Goal: Task Accomplishment & Management: Use online tool/utility

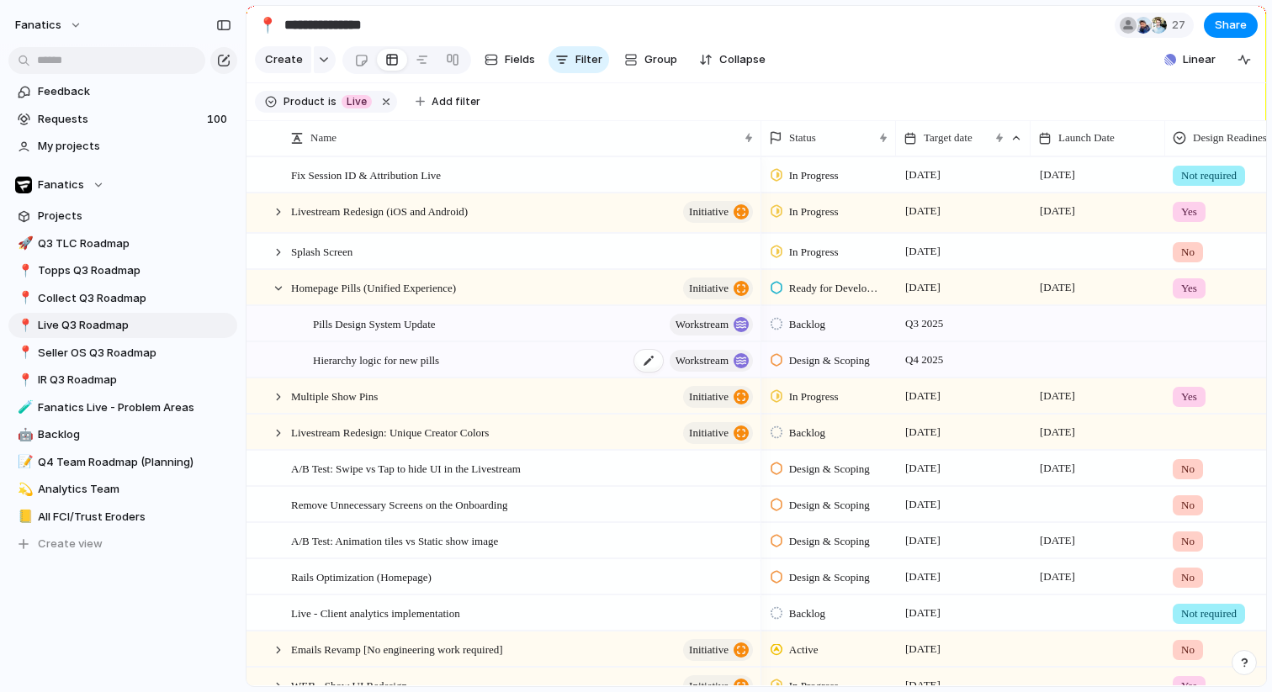
click at [549, 369] on div "Hierarchy logic for new pills workstream" at bounding box center [534, 360] width 443 height 34
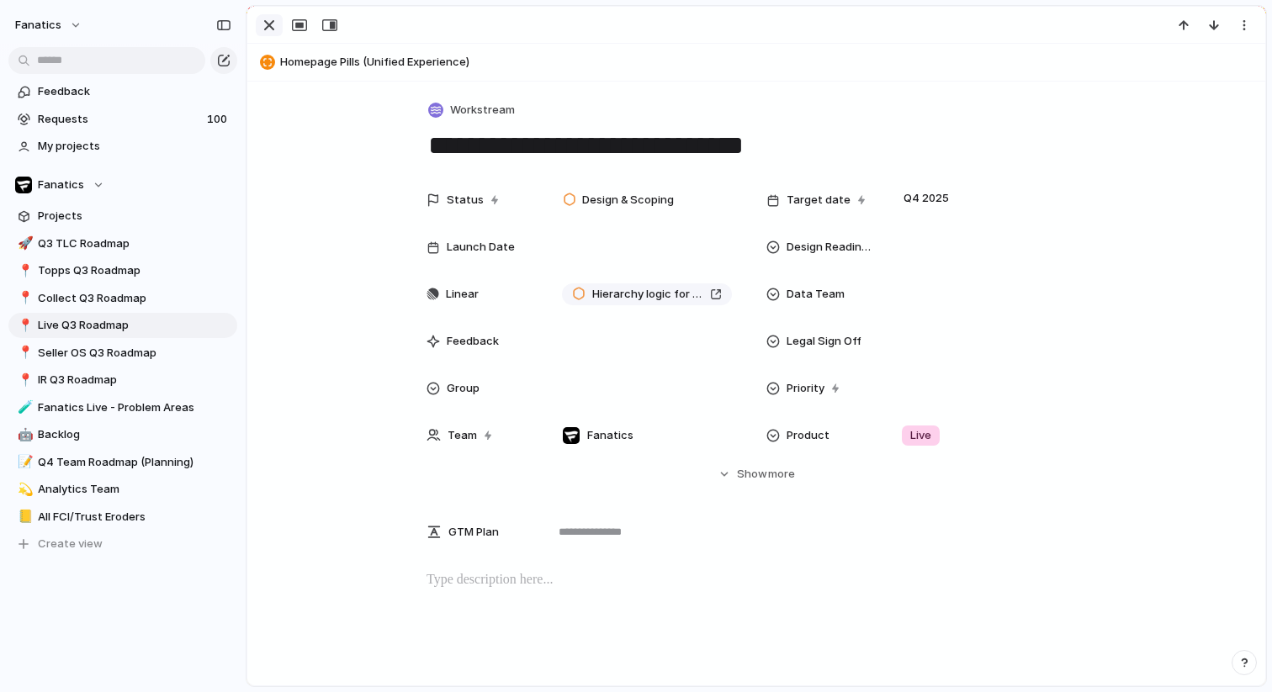
click at [277, 29] on div "button" at bounding box center [269, 25] width 20 height 20
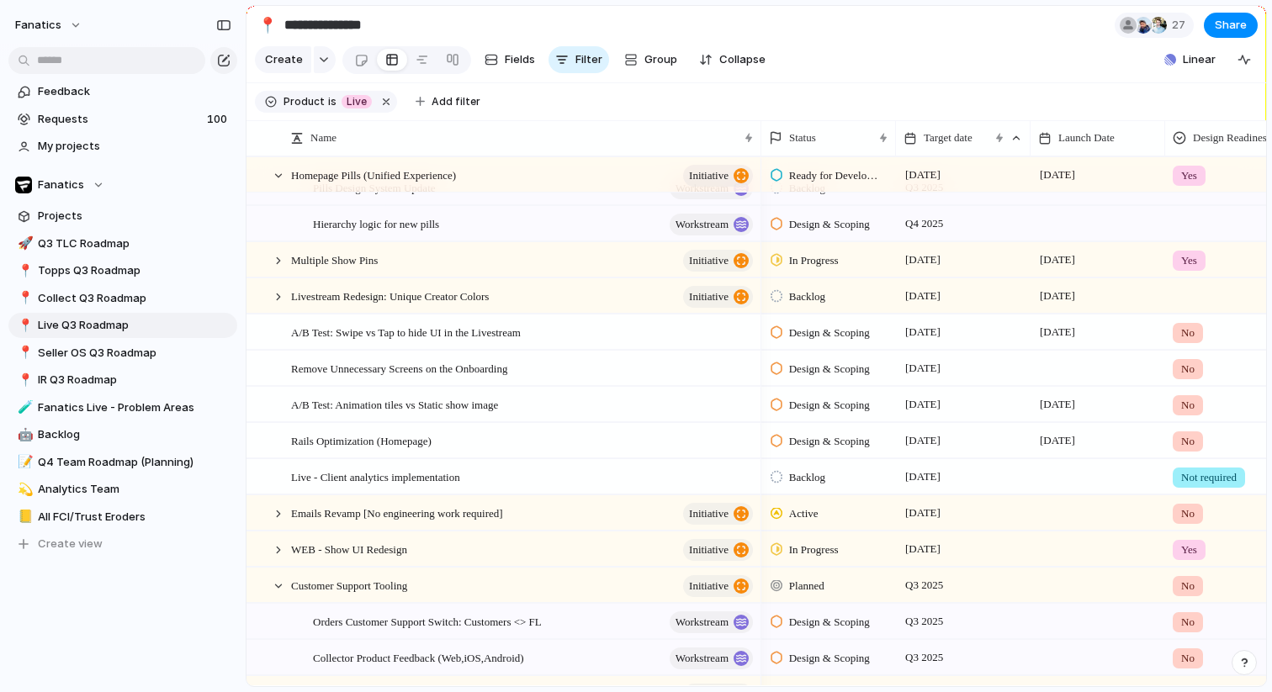
scroll to position [146, 0]
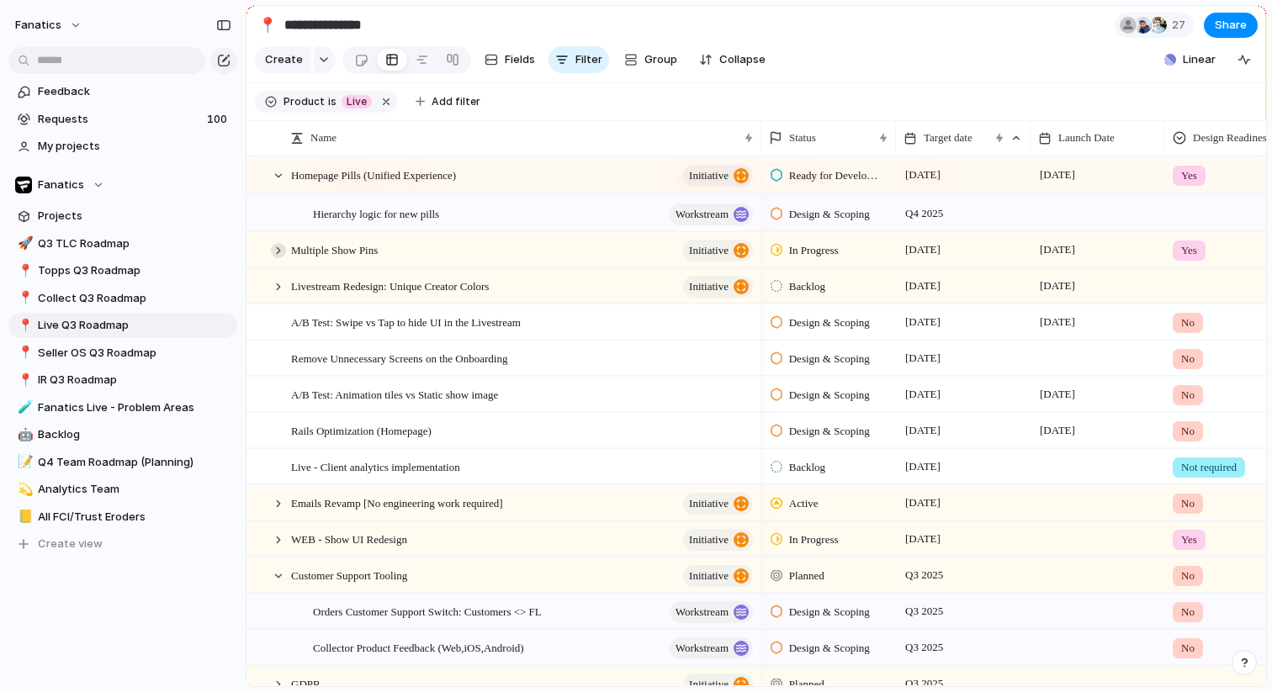
click at [276, 254] on div at bounding box center [278, 250] width 15 height 15
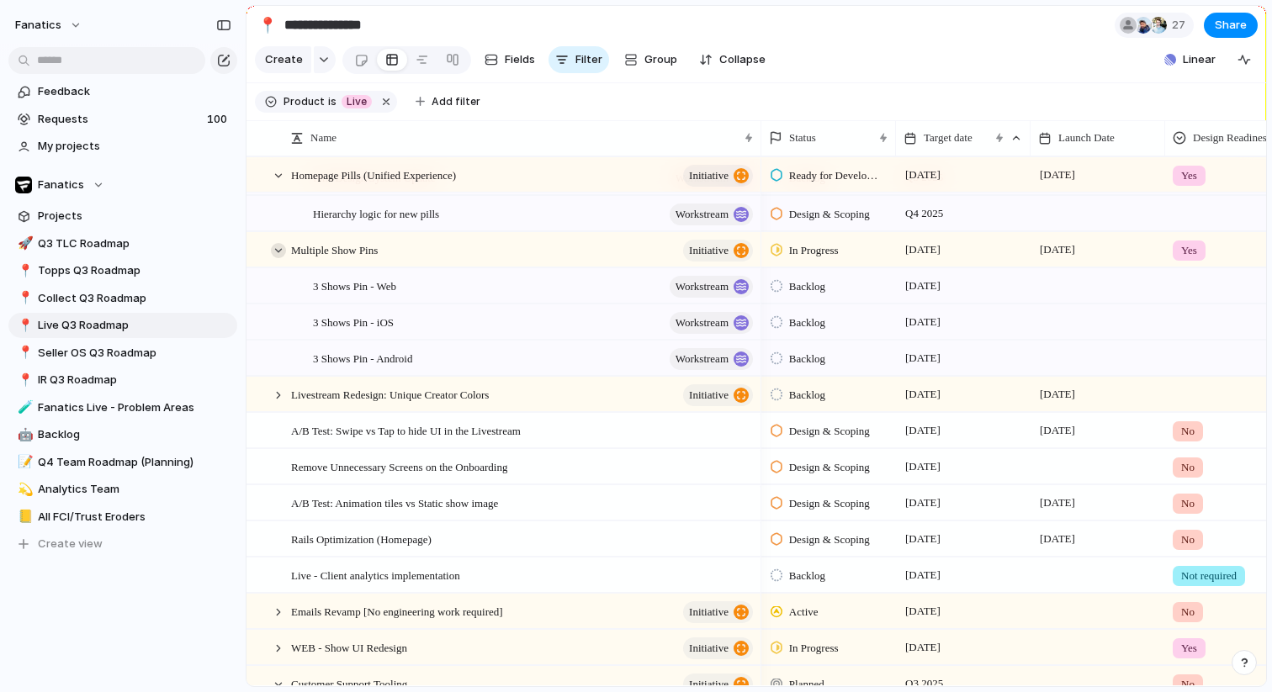
click at [276, 254] on div at bounding box center [278, 250] width 15 height 15
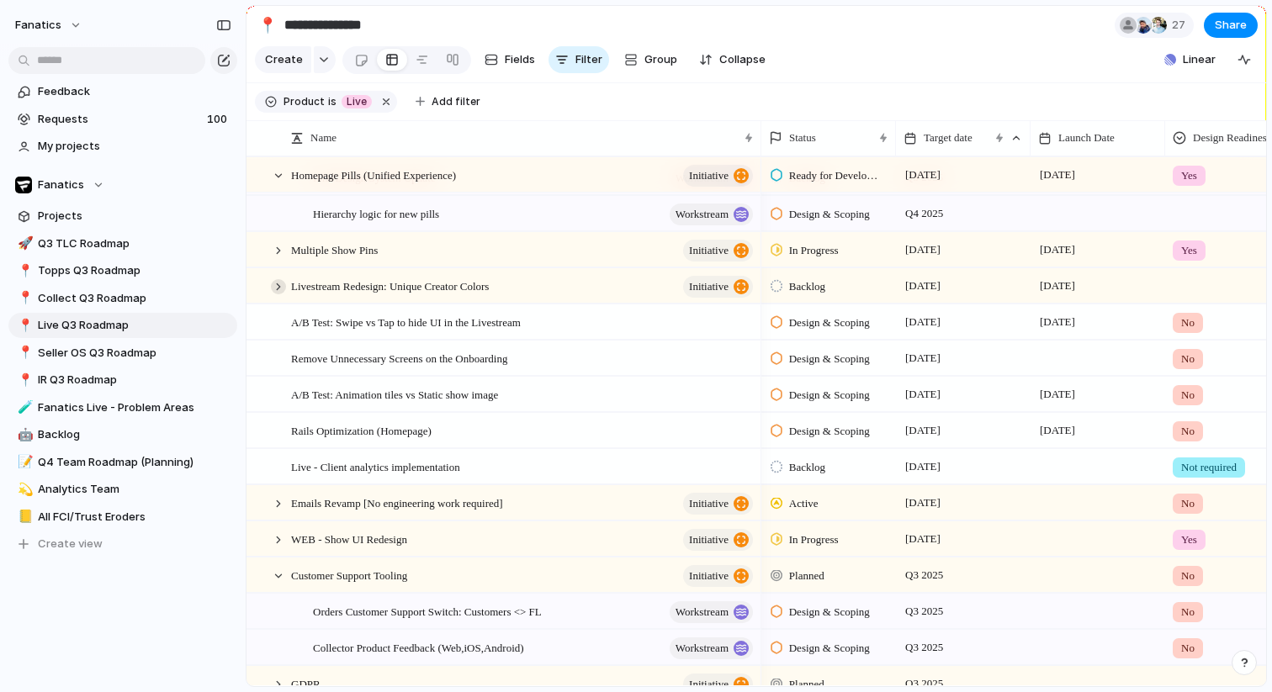
click at [276, 289] on div at bounding box center [278, 286] width 15 height 15
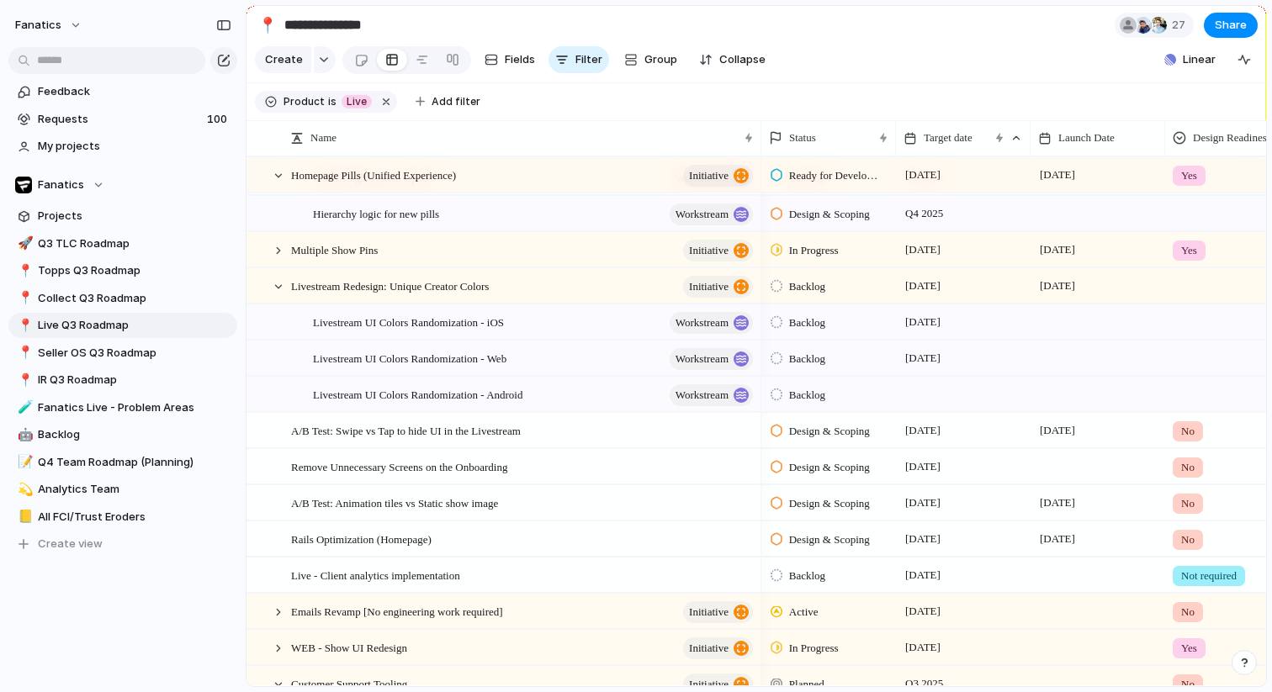
click at [950, 395] on div at bounding box center [963, 394] width 135 height 34
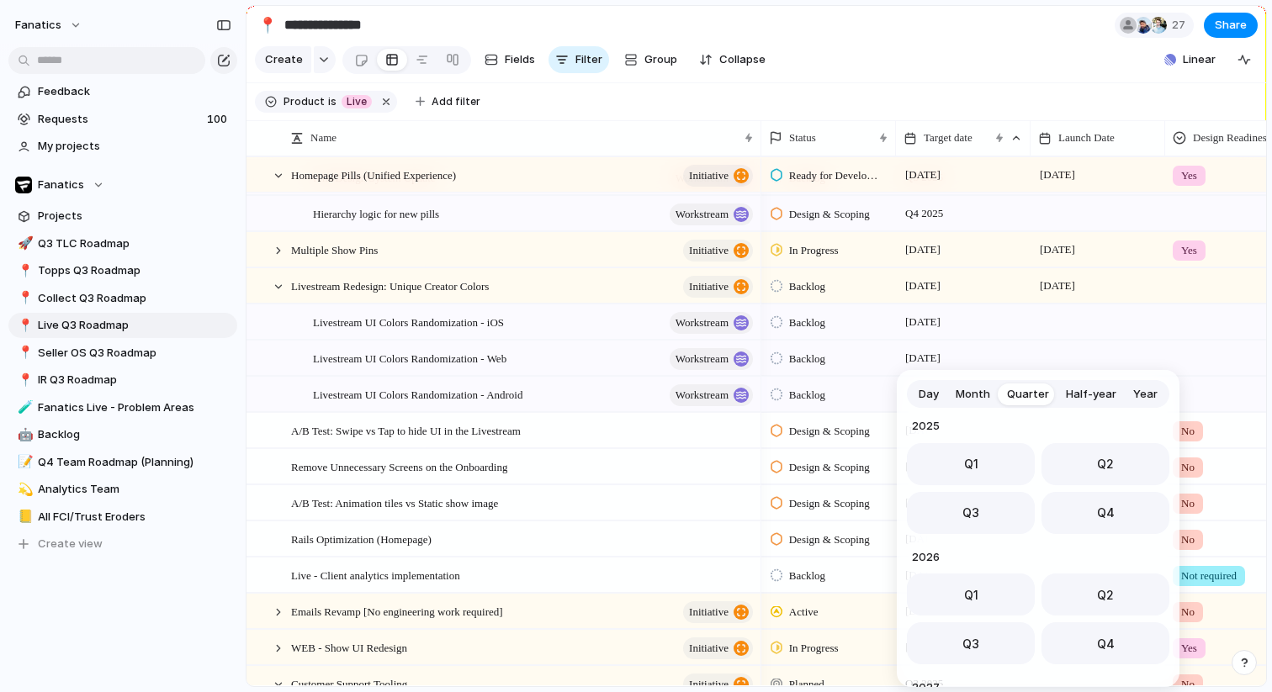
click at [970, 395] on span "Month" at bounding box center [973, 394] width 34 height 17
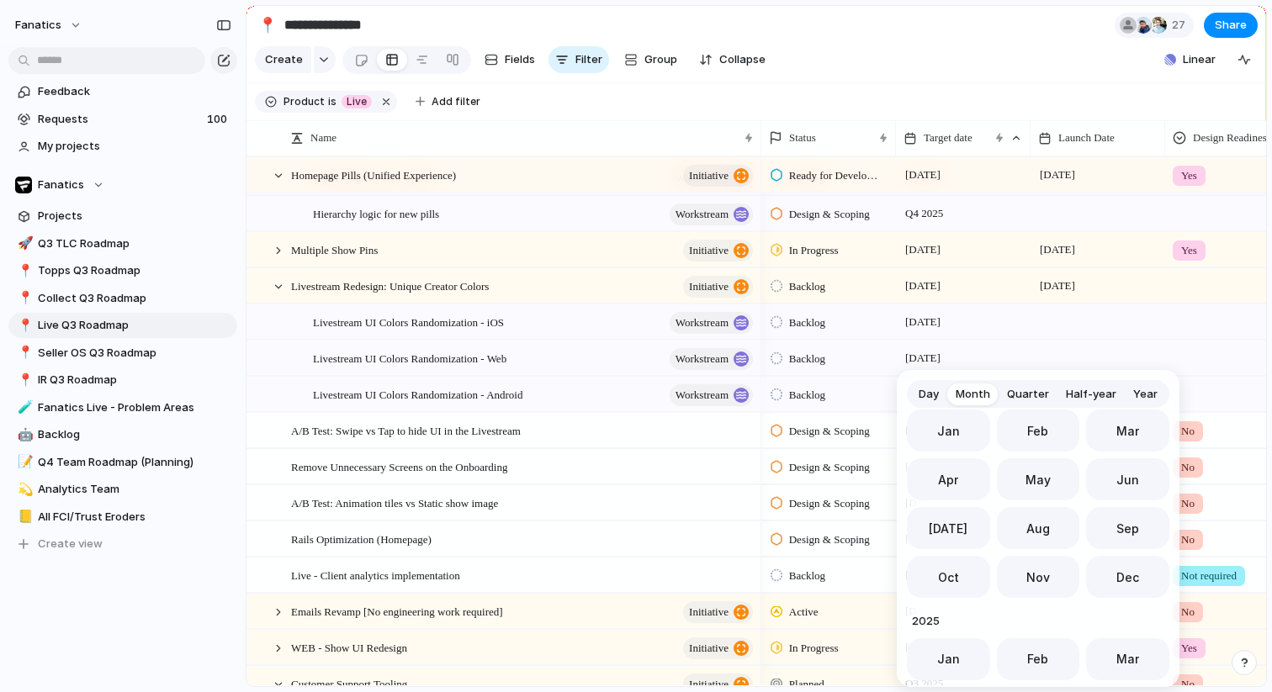
scroll to position [462, 0]
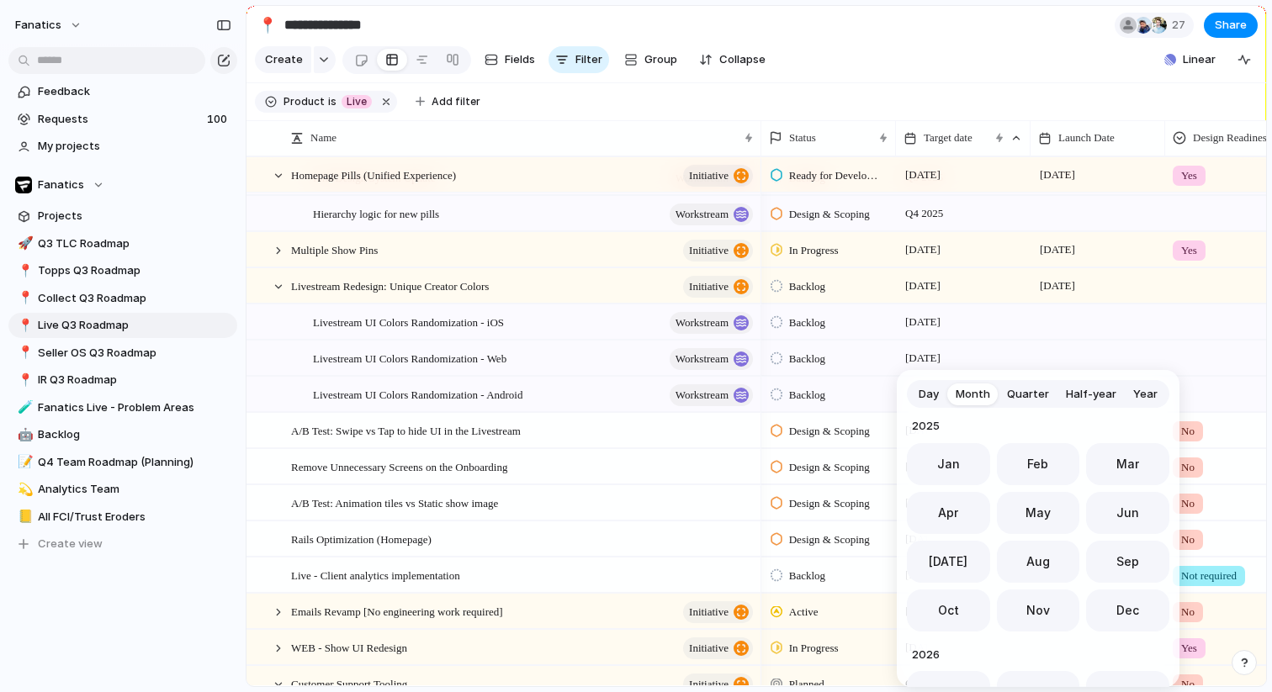
click at [923, 395] on span "Day" at bounding box center [929, 394] width 20 height 17
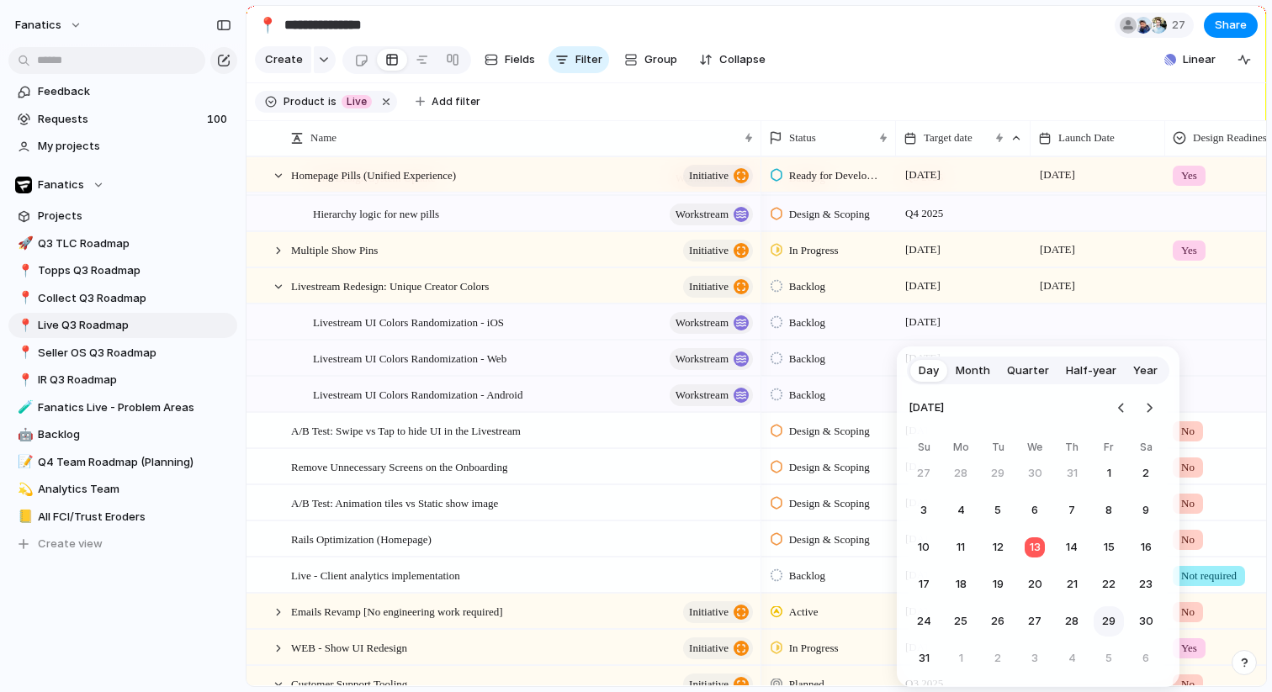
click at [1107, 624] on button "29" at bounding box center [1109, 622] width 30 height 30
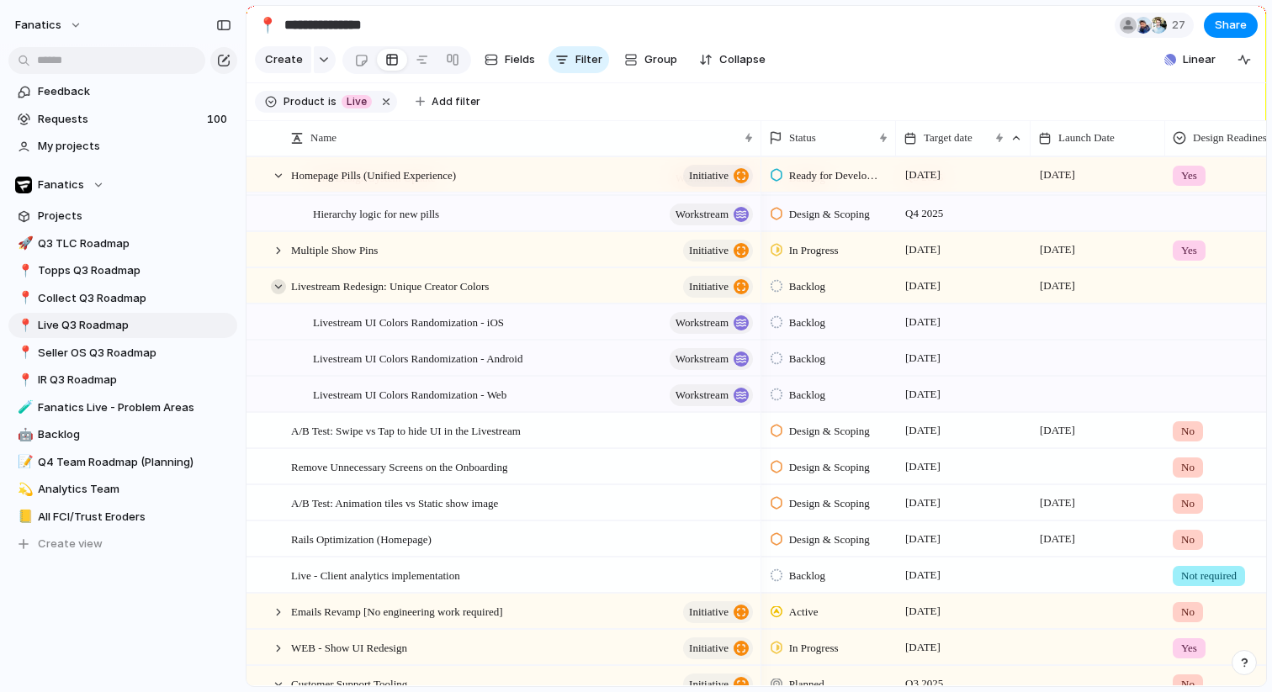
click at [275, 281] on div at bounding box center [278, 286] width 15 height 15
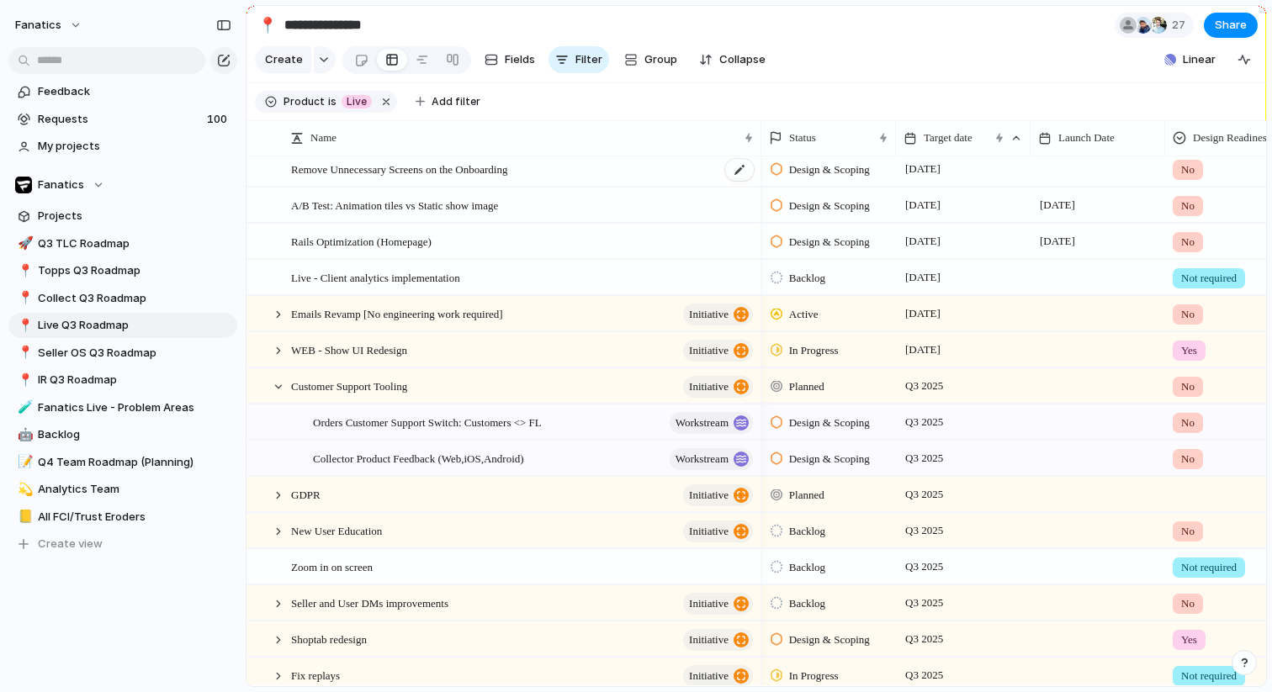
scroll to position [353, 0]
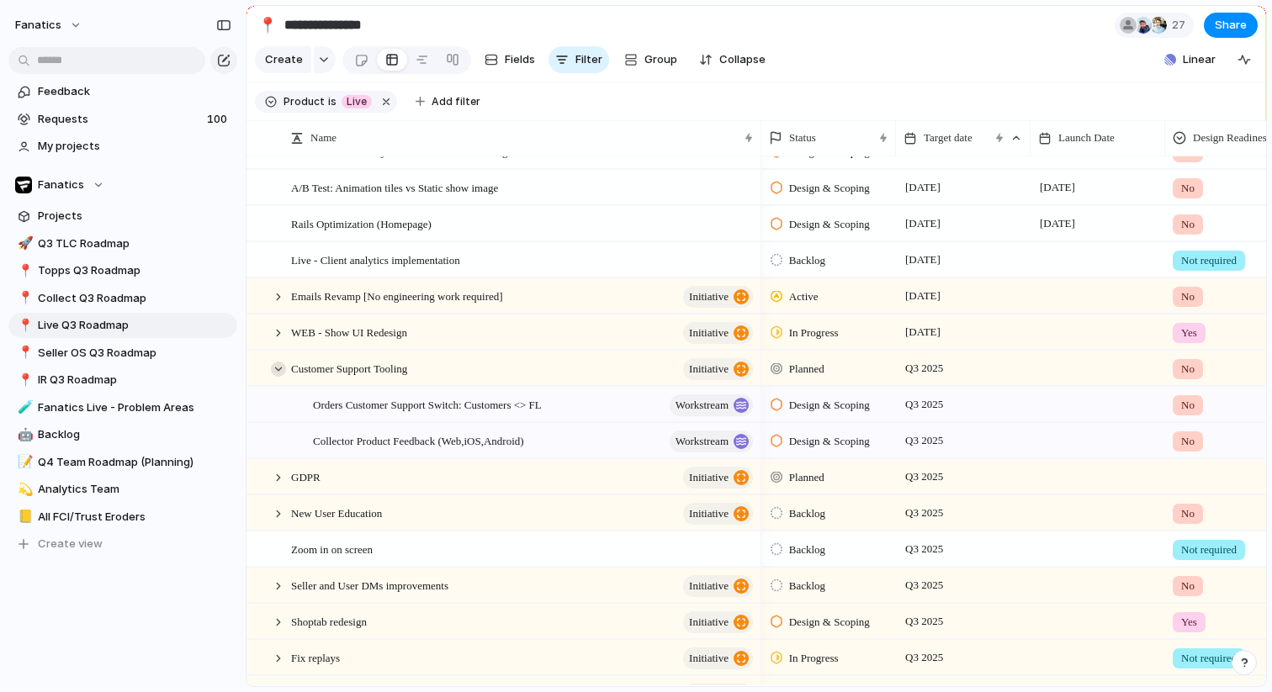
click at [279, 374] on div at bounding box center [278, 369] width 15 height 15
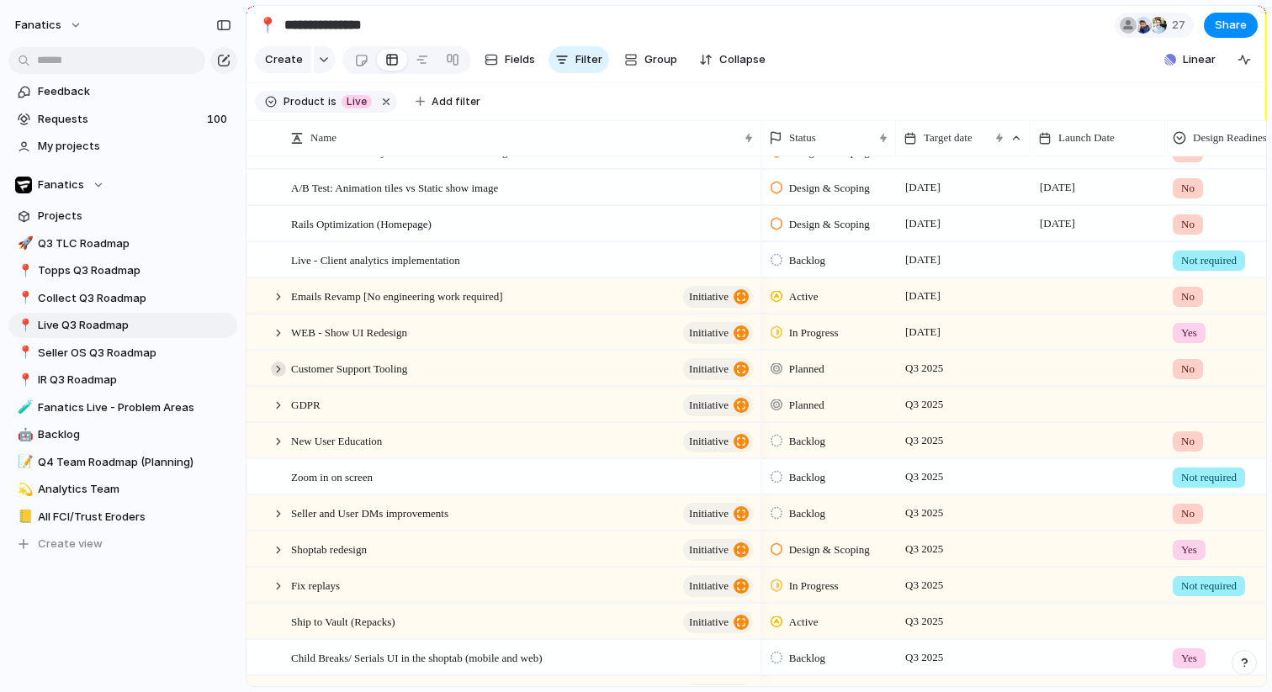
click at [279, 374] on div at bounding box center [278, 369] width 15 height 15
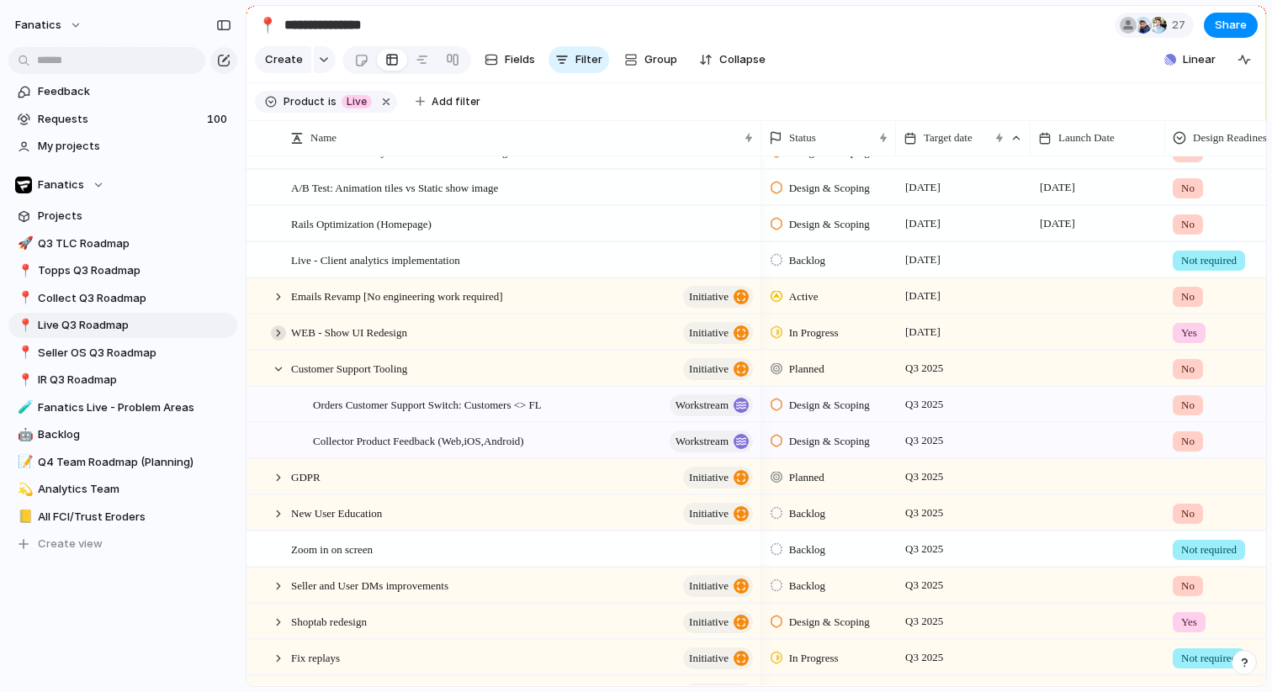
click at [274, 335] on div at bounding box center [278, 333] width 15 height 15
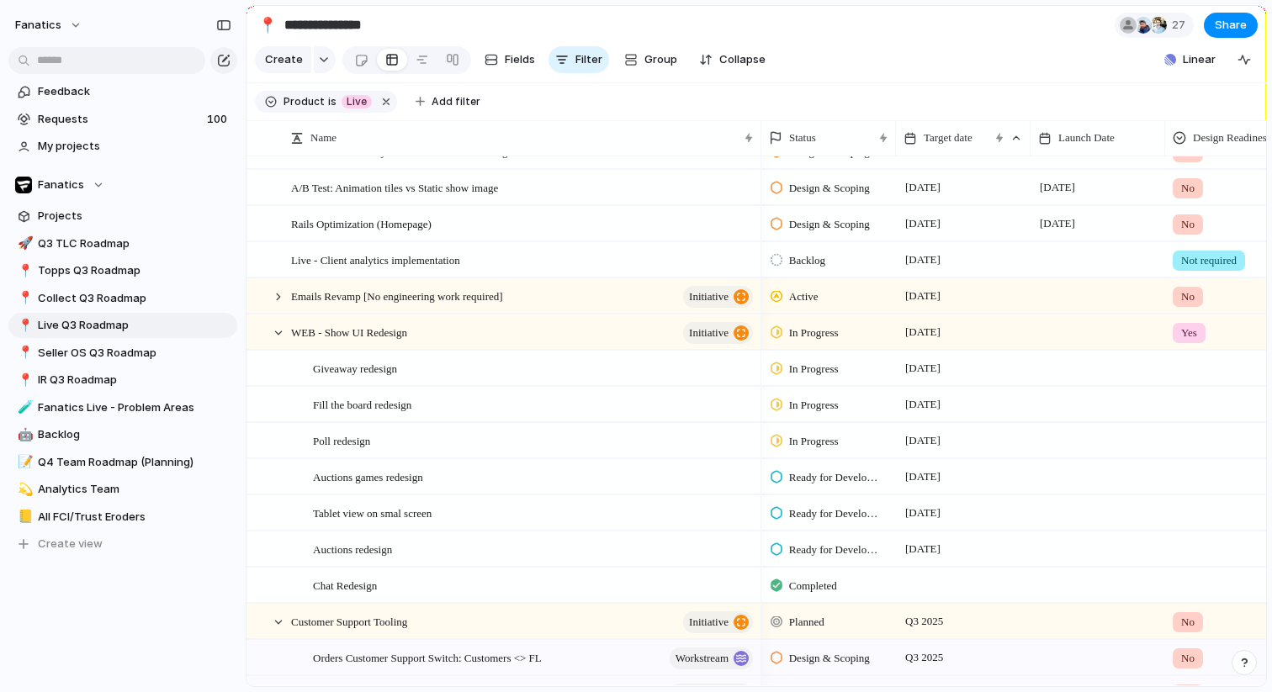
click at [809, 363] on span "In Progress" at bounding box center [814, 369] width 50 height 17
click at [838, 85] on div "Backlog Design & Scoping Ready for Development Blocked / Paused In Progress Com…" at bounding box center [636, 346] width 1272 height 692
